Goal: Task Accomplishment & Management: Manage account settings

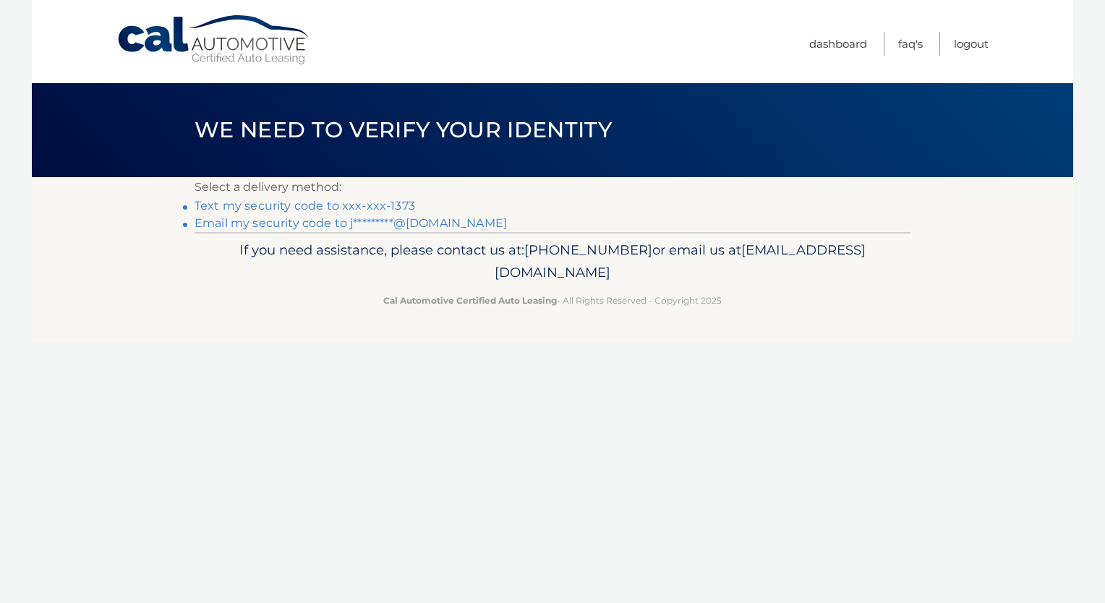
click at [393, 207] on link "Text my security code to xxx-xxx-1373" at bounding box center [304, 206] width 220 height 14
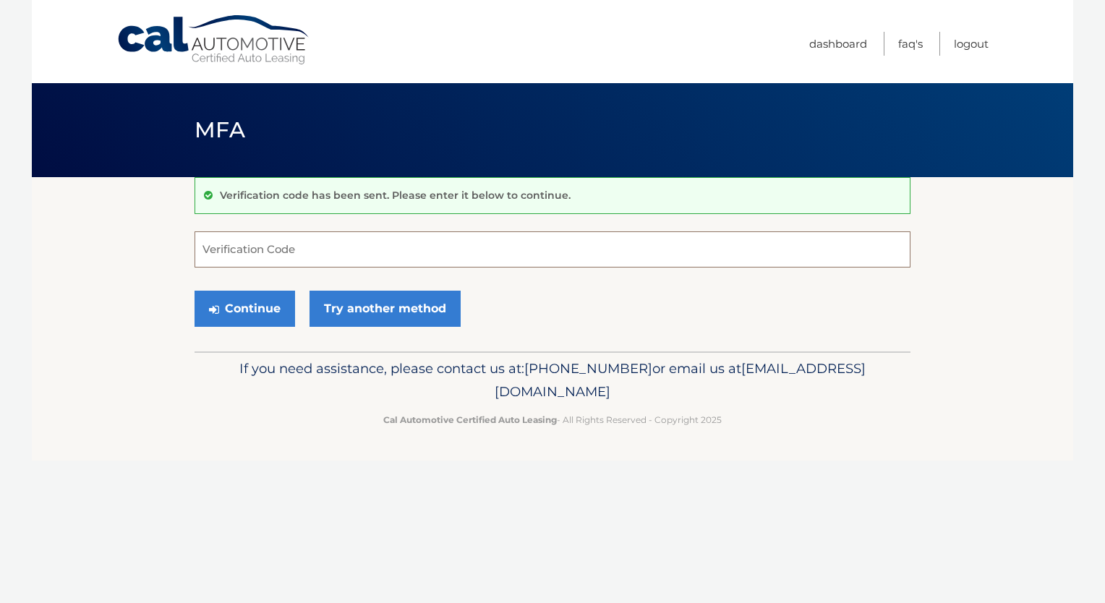
click at [385, 260] on input "Verification Code" at bounding box center [552, 249] width 716 height 36
type input "415863"
click at [263, 311] on button "Continue" at bounding box center [244, 309] width 100 height 36
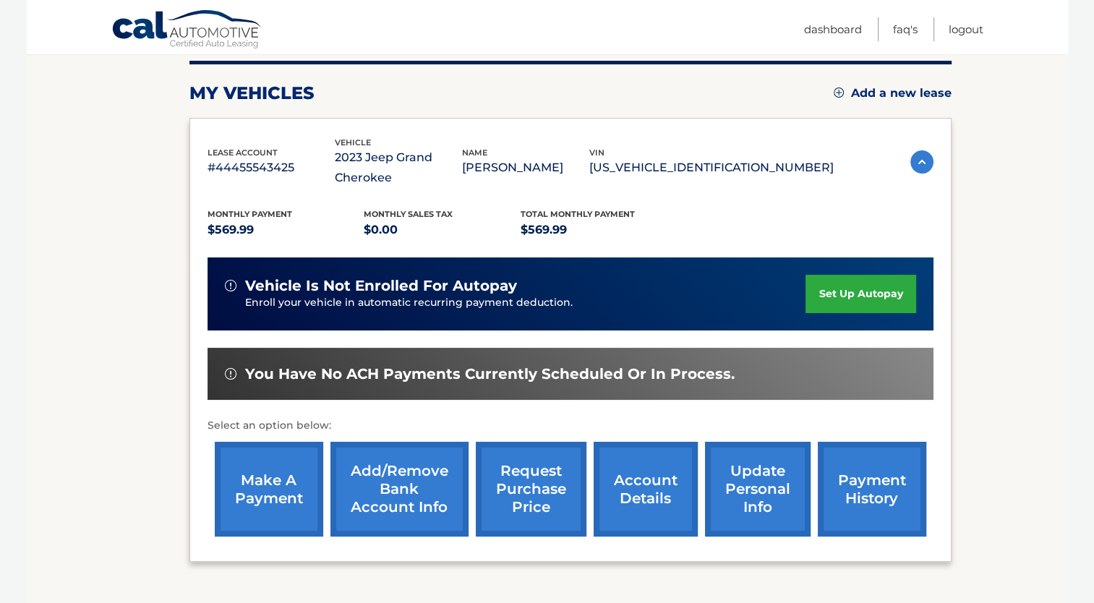
scroll to position [182, 0]
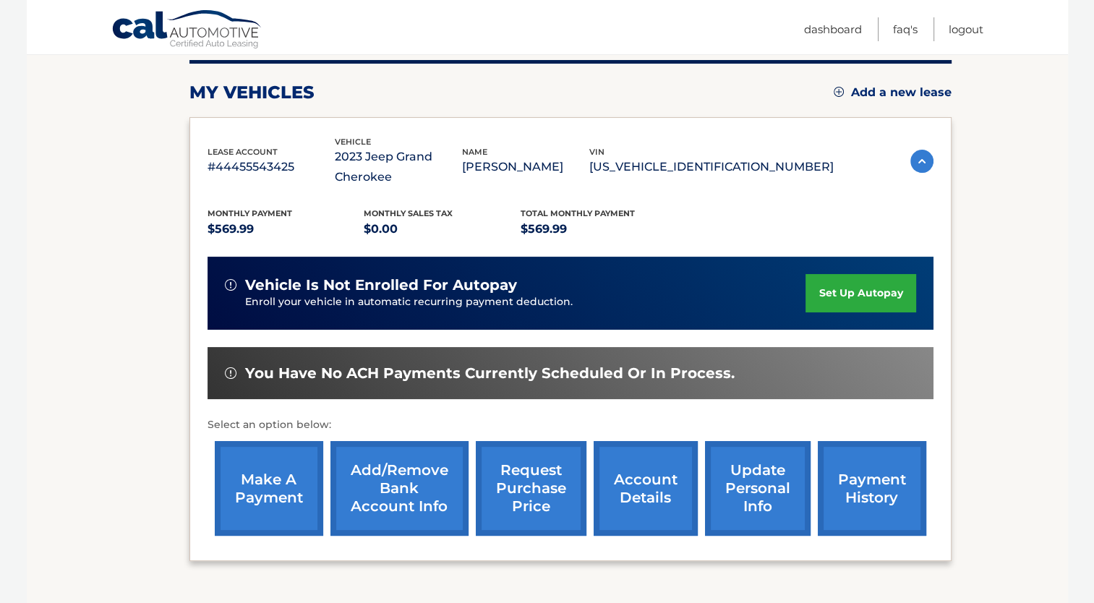
click at [288, 481] on link "make a payment" at bounding box center [269, 488] width 108 height 95
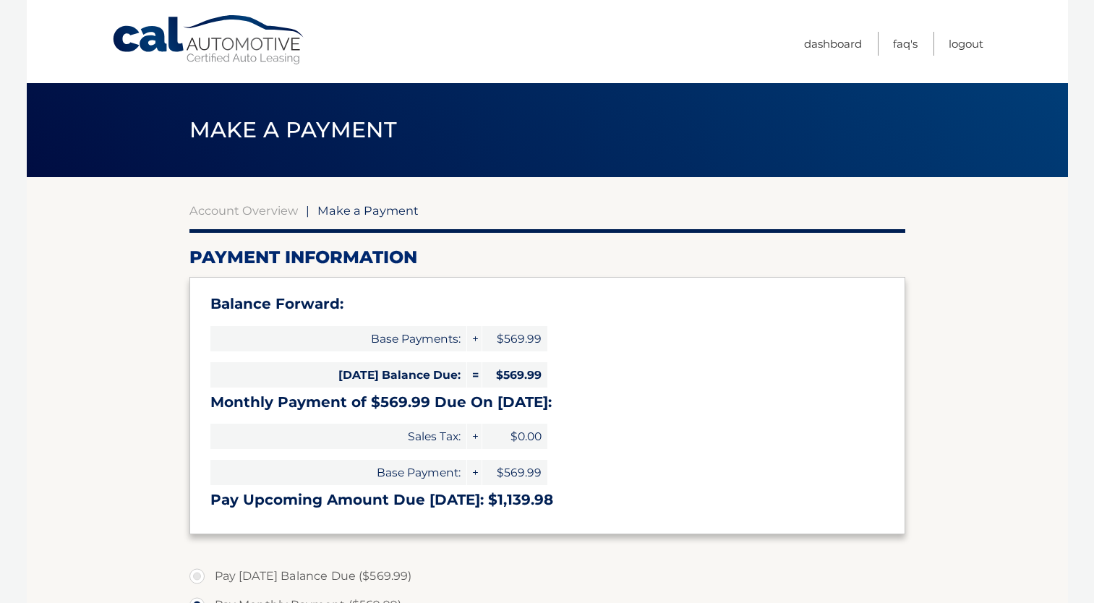
select select "NDljZWIwMjktYjc0ZS00M2U5LWI1NzMtOWRlYzQzZWZiNmMx"
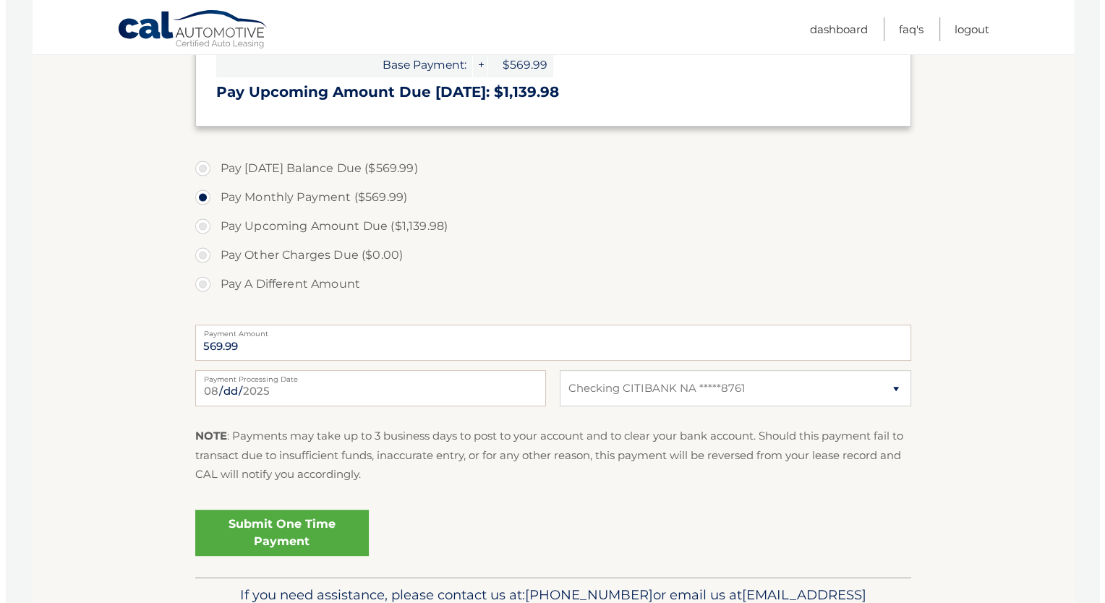
scroll to position [453, 0]
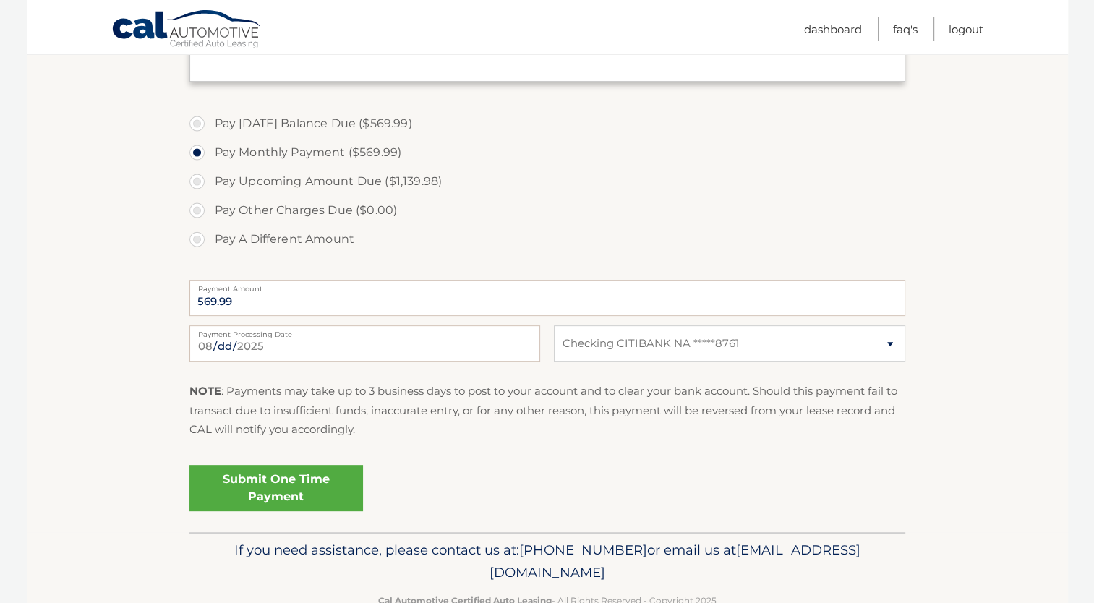
click at [321, 473] on link "Submit One Time Payment" at bounding box center [276, 488] width 174 height 46
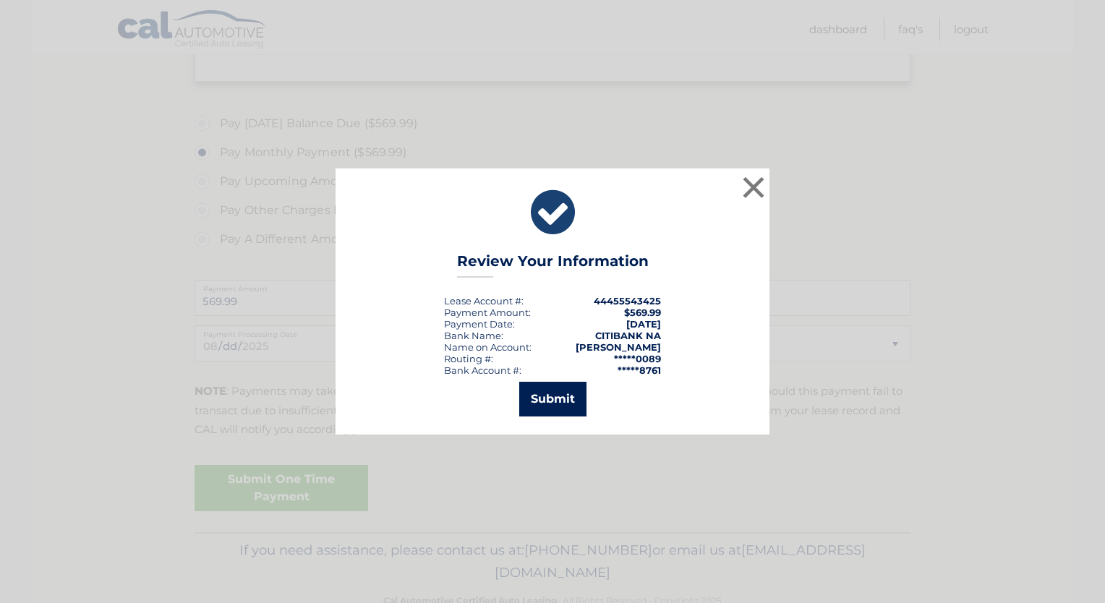
click at [549, 397] on button "Submit" at bounding box center [552, 399] width 67 height 35
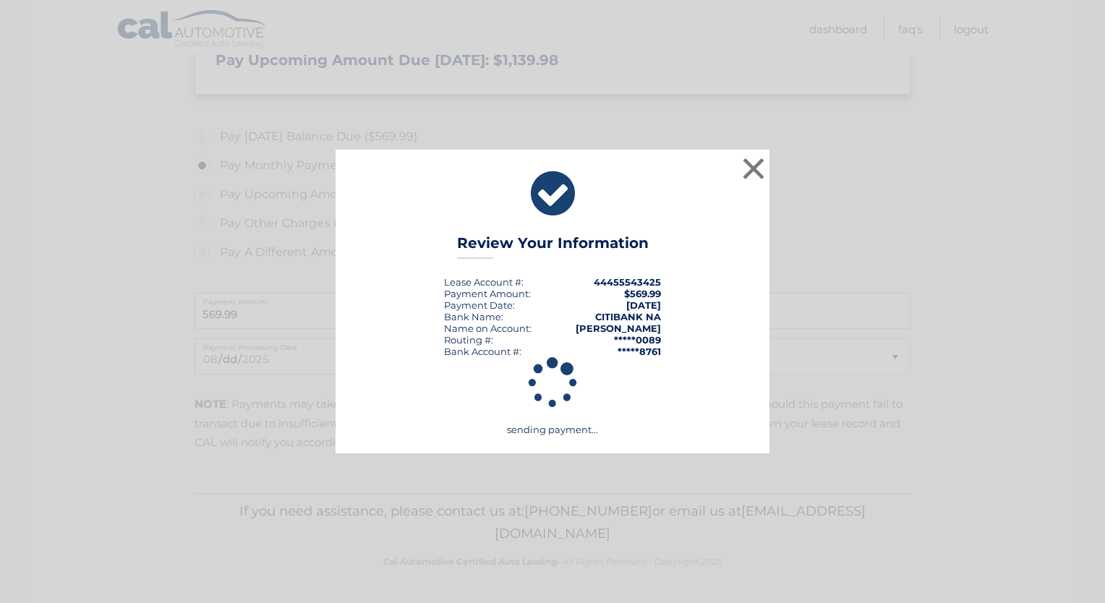
scroll to position [438, 0]
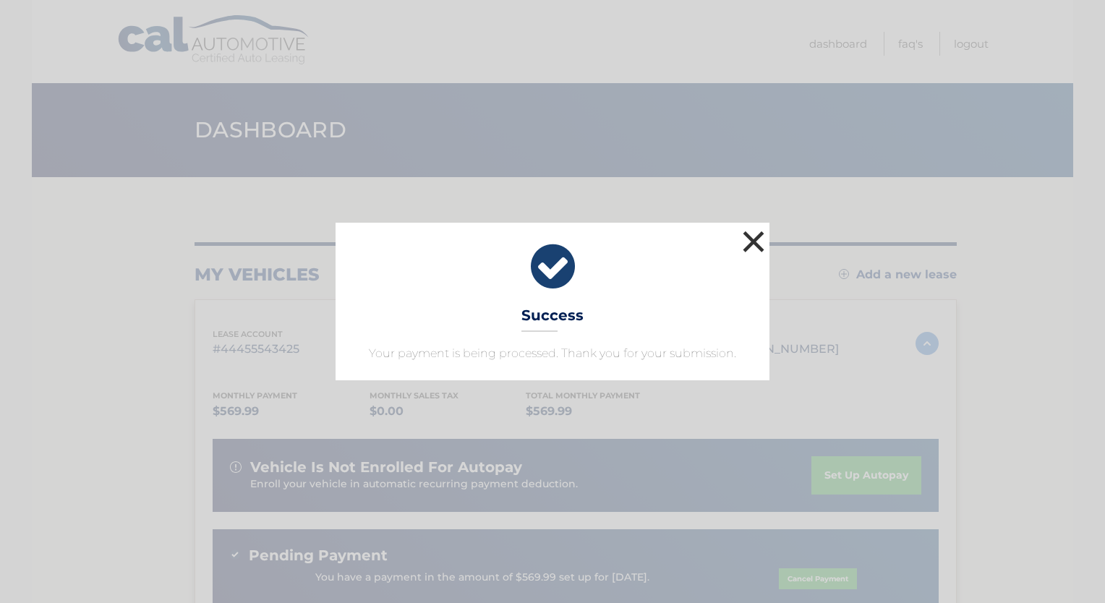
click at [756, 247] on button "×" at bounding box center [753, 241] width 29 height 29
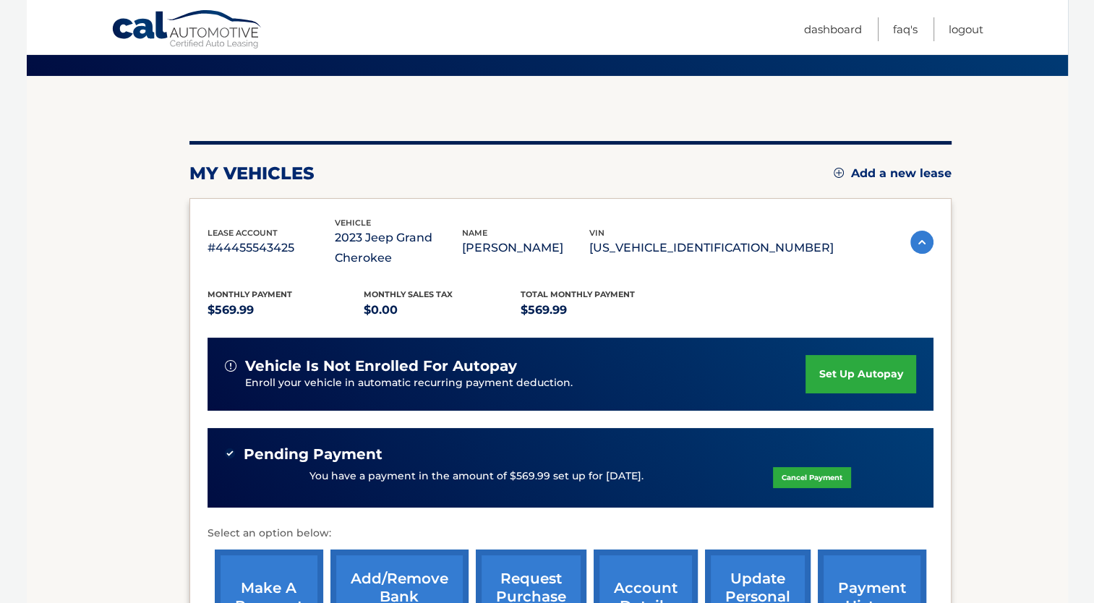
scroll to position [98, 0]
